Goal: Task Accomplishment & Management: Manage account settings

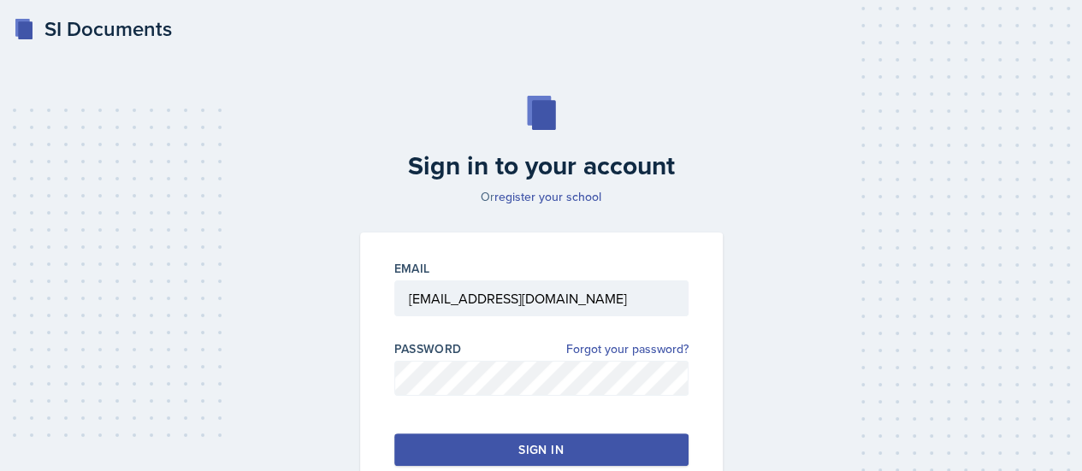
click at [527, 441] on div "Sign in" at bounding box center [540, 449] width 44 height 17
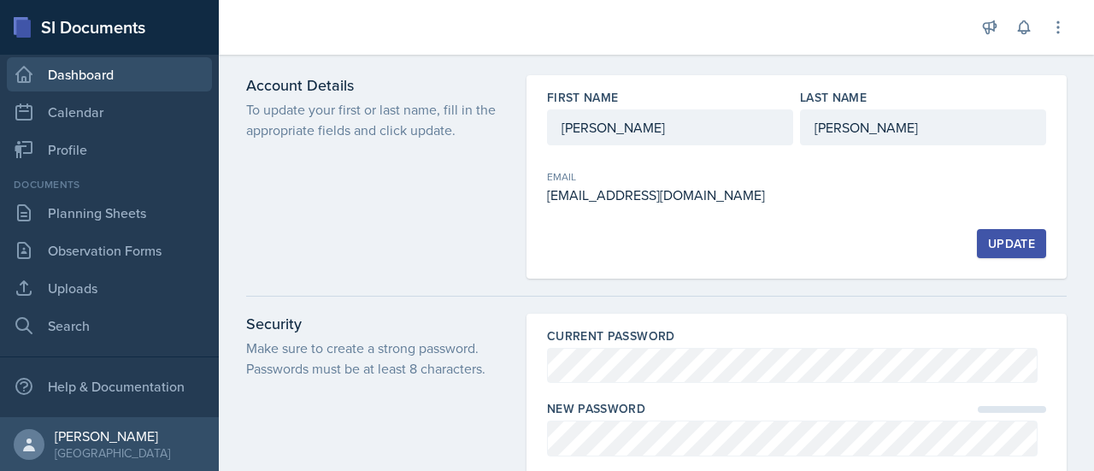
click at [82, 75] on link "Dashboard" at bounding box center [109, 74] width 205 height 34
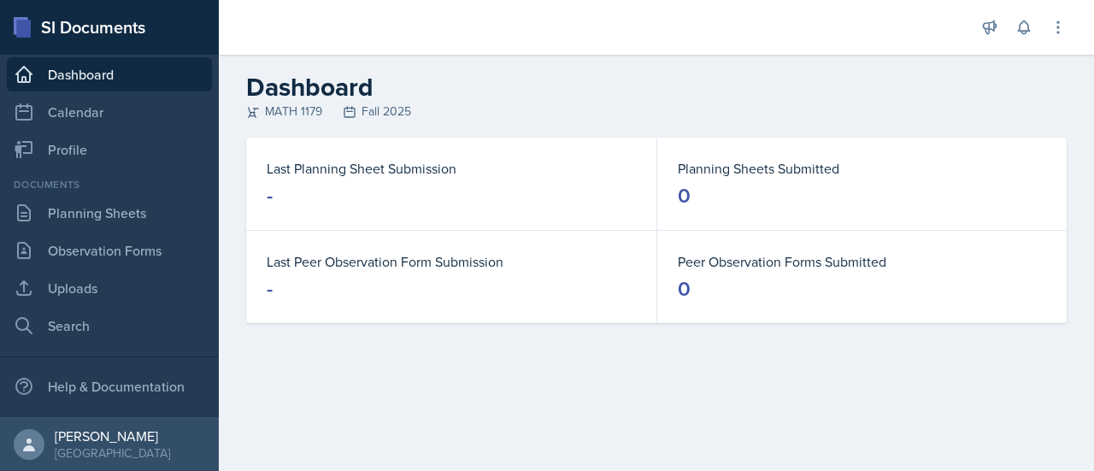
click at [107, 74] on link "Dashboard" at bounding box center [109, 74] width 205 height 34
click at [101, 208] on link "Planning Sheets" at bounding box center [109, 213] width 205 height 34
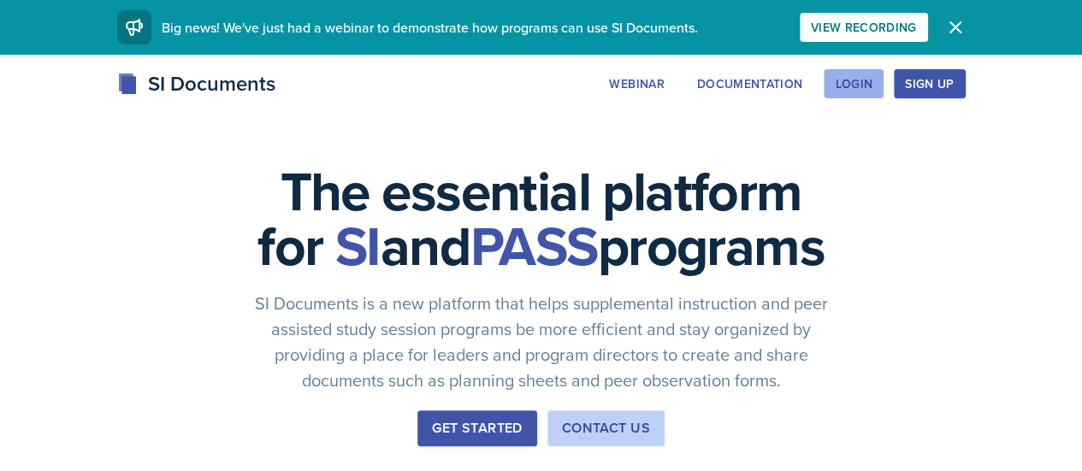
click at [872, 86] on div "Login" at bounding box center [854, 84] width 38 height 14
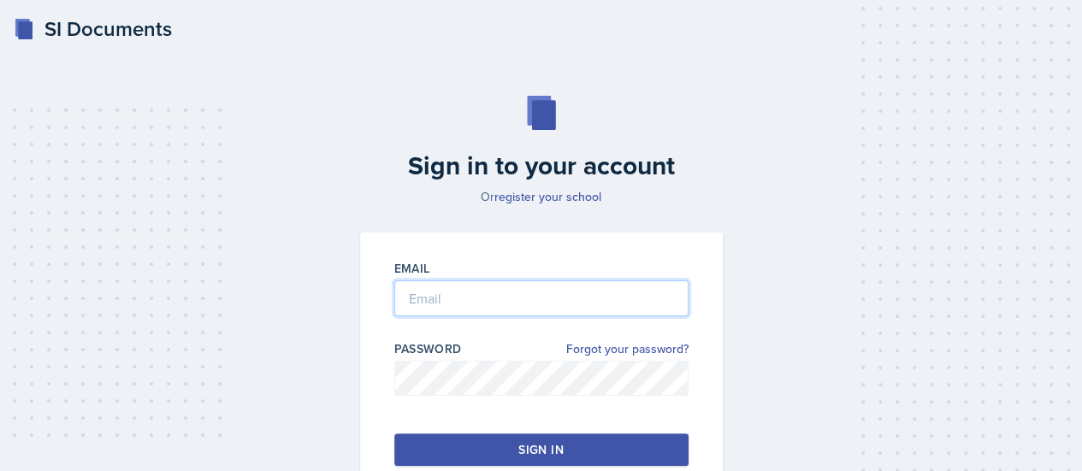
click at [500, 300] on input "email" at bounding box center [541, 298] width 294 height 36
type input "[EMAIL_ADDRESS][DOMAIN_NAME]"
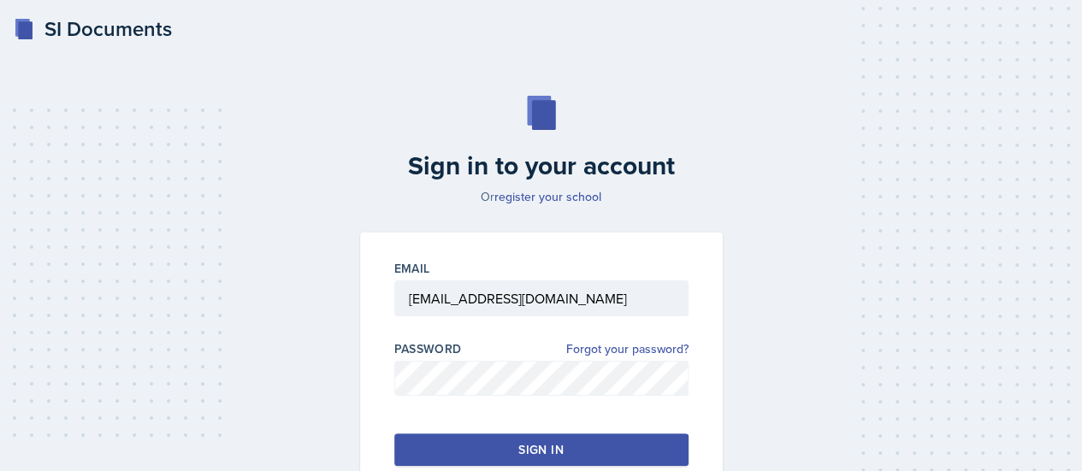
click at [484, 432] on div "Email [EMAIL_ADDRESS][DOMAIN_NAME] Password Forgot your password? Sign in" at bounding box center [541, 363] width 363 height 261
click at [478, 447] on button "Sign in" at bounding box center [541, 450] width 294 height 32
